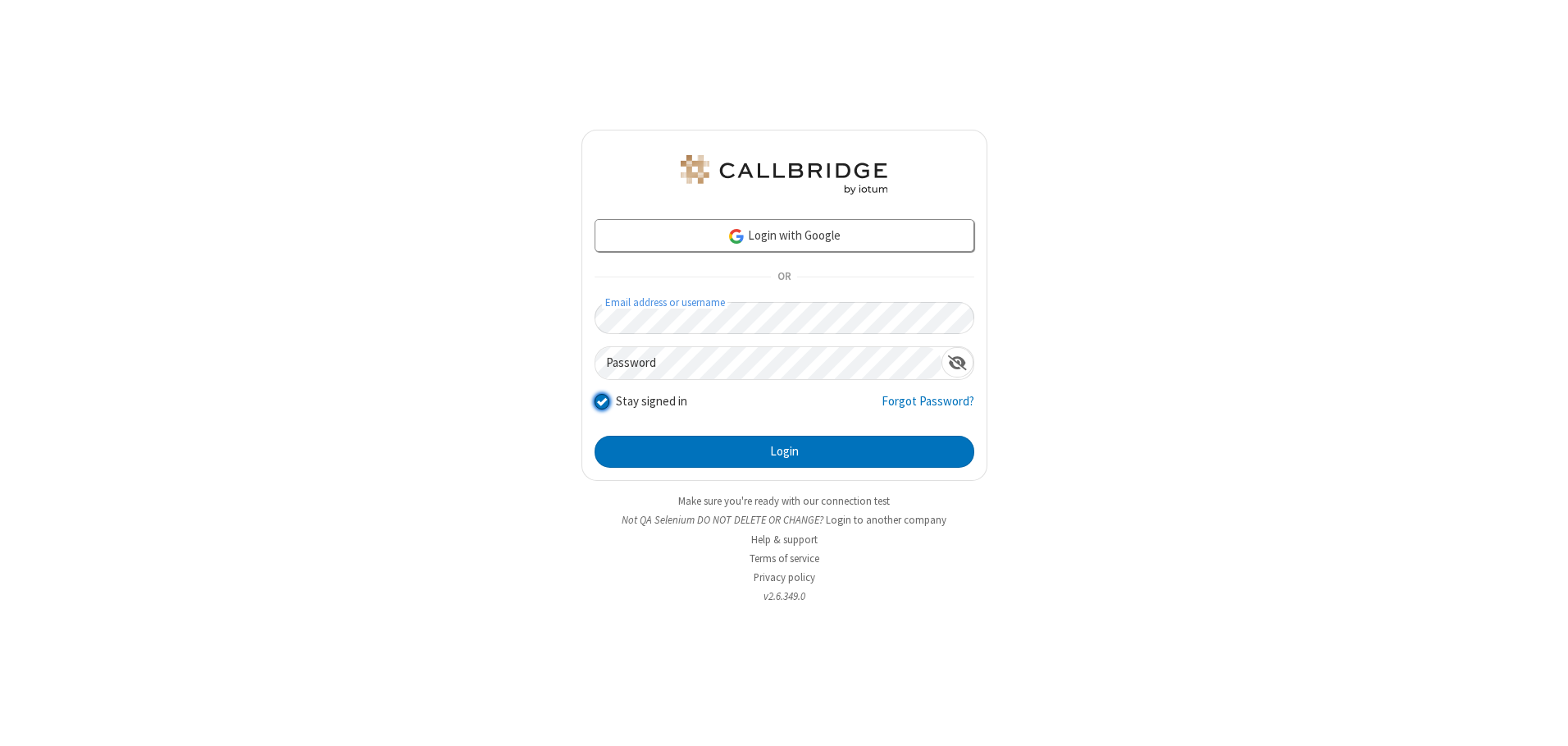
click at [601, 401] on input "Stay signed in" at bounding box center [602, 401] width 16 height 17
checkbox input "false"
click at [784, 451] on button "Login" at bounding box center [784, 452] width 380 height 33
click at [601, 401] on input "Stay signed in" at bounding box center [602, 401] width 16 height 17
checkbox input "false"
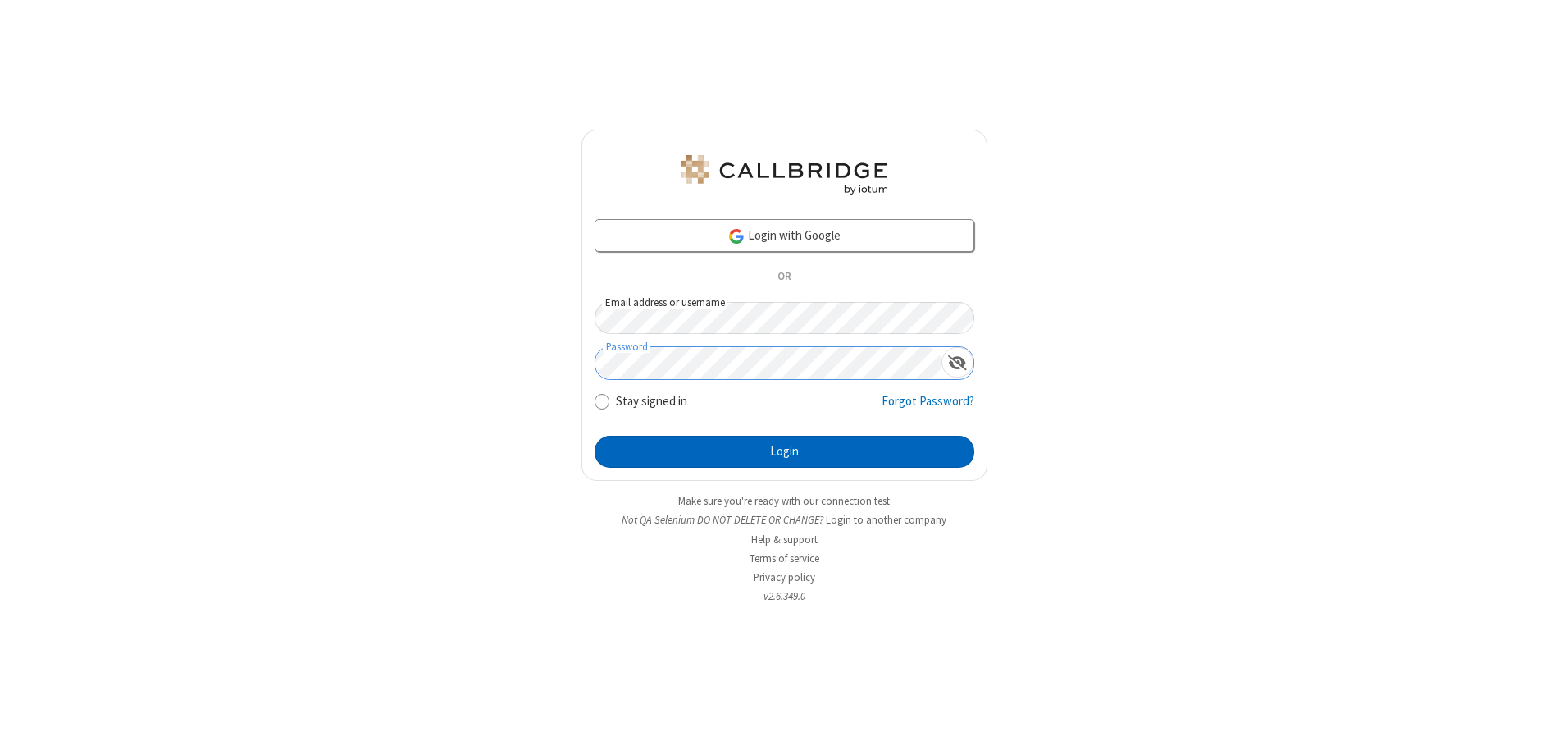
click at [784, 451] on button "Login" at bounding box center [784, 452] width 380 height 33
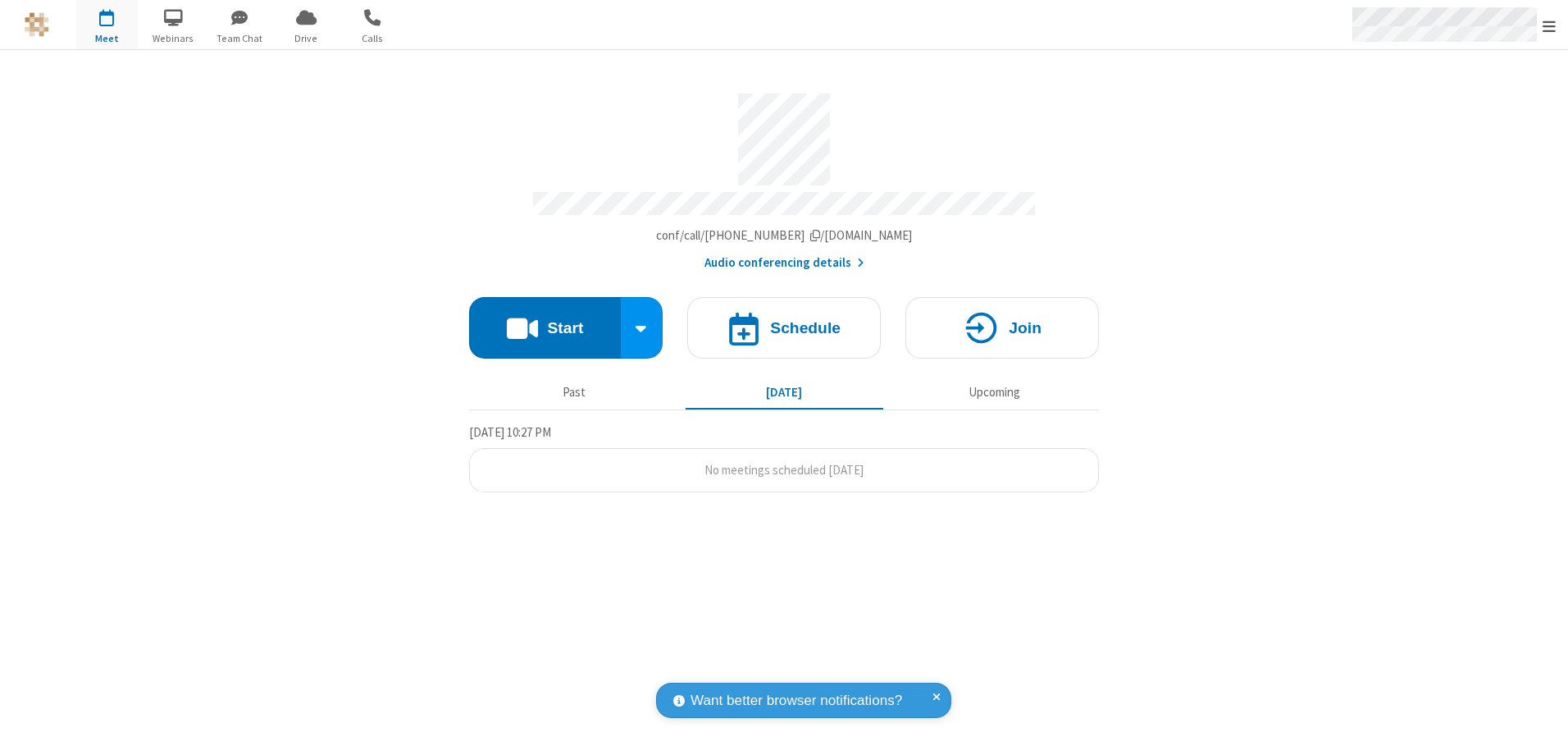
click at [1549, 25] on span "Open menu" at bounding box center [1549, 26] width 13 height 16
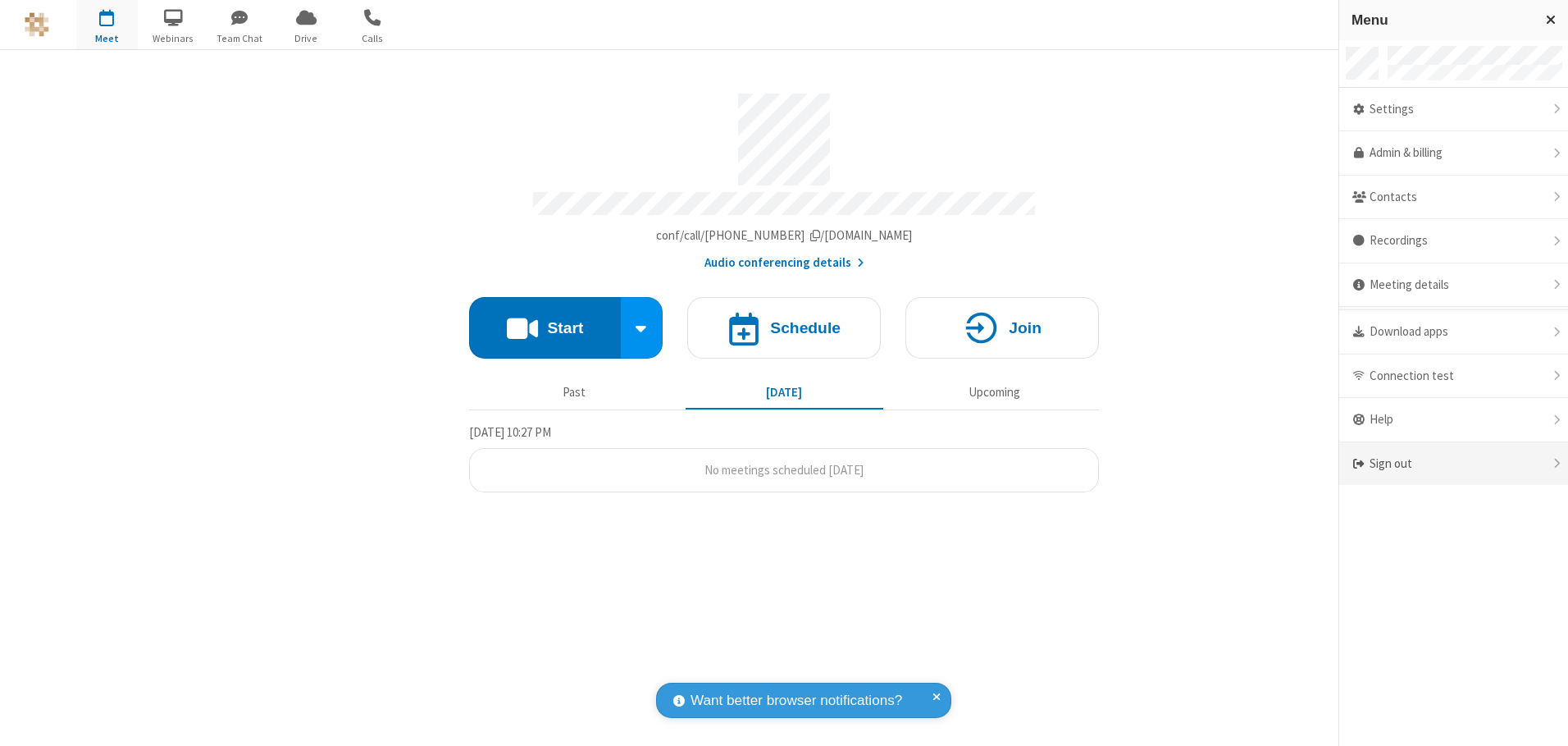
click at [1453, 464] on div "Sign out" at bounding box center [1454, 464] width 229 height 43
